Goal: Task Accomplishment & Management: Manage account settings

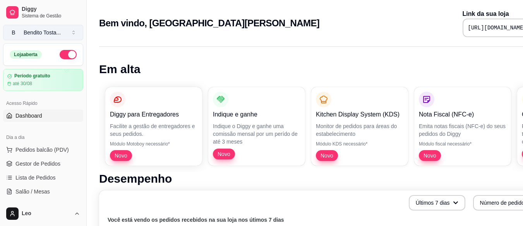
click at [35, 31] on div "Bendito Tosta ..." at bounding box center [42, 33] width 37 height 8
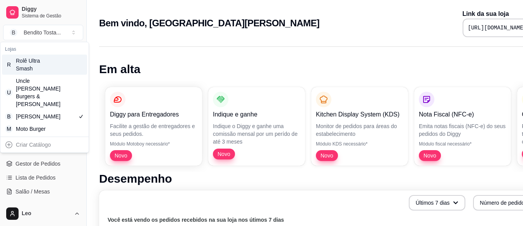
click at [41, 69] on div "Rolê Ultra Smash" at bounding box center [33, 64] width 35 height 15
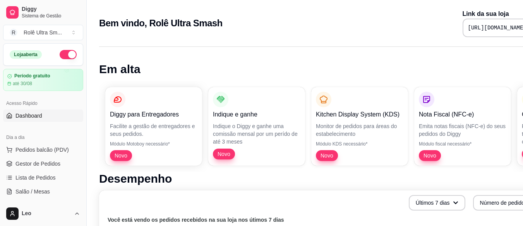
click at [468, 28] on pre "[URL][DOMAIN_NAME]" at bounding box center [497, 28] width 58 height 8
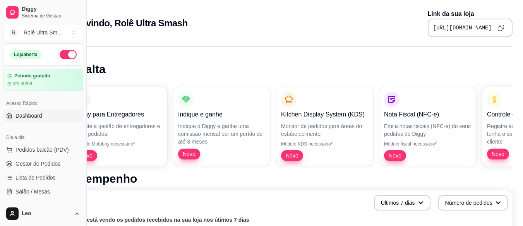
drag, startPoint x: 453, startPoint y: 28, endPoint x: 528, endPoint y: 24, distance: 75.2
click at [488, 24] on html "Diggy Sistema de Gestão R Rolê Ultra Sm ... Loja aberta Período gratuito até 30…" at bounding box center [226, 113] width 523 height 226
click at [254, 67] on h1 "Em alta" at bounding box center [288, 69] width 448 height 14
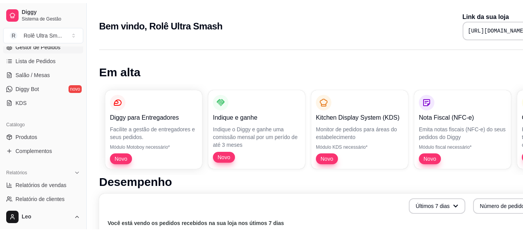
scroll to position [121, 0]
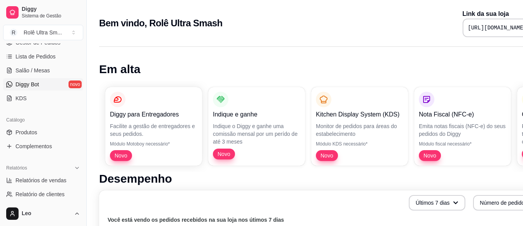
click at [41, 88] on link "Diggy Bot novo" at bounding box center [43, 84] width 80 height 12
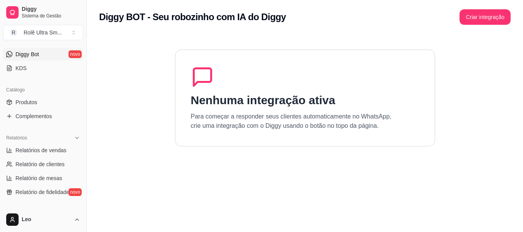
scroll to position [154, 0]
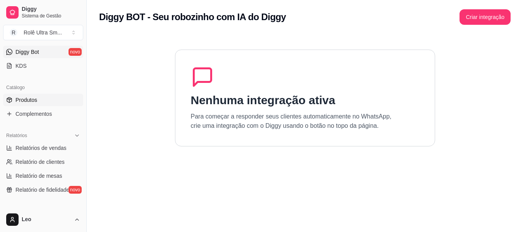
click at [34, 101] on span "Produtos" at bounding box center [26, 100] width 22 height 8
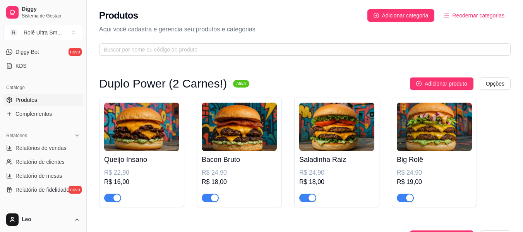
click at [137, 169] on div "R$ 22,90" at bounding box center [141, 172] width 75 height 9
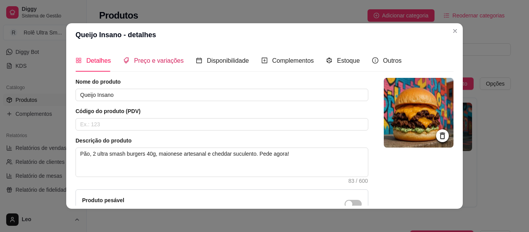
click at [159, 61] on span "Preço e variações" at bounding box center [159, 60] width 50 height 7
